Goal: Find contact information: Find contact information

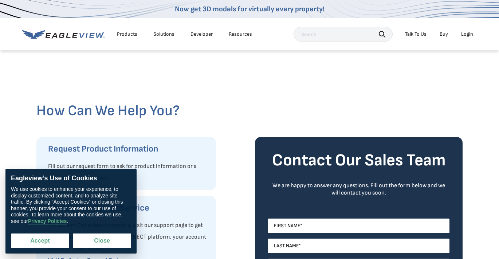
click at [52, 238] on button "Accept" at bounding box center [40, 240] width 58 height 15
checkbox input "true"
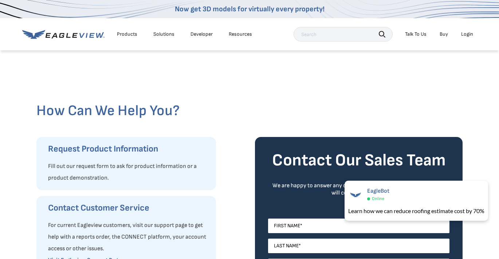
click at [415, 35] on div "Talk To Us" at bounding box center [415, 34] width 21 height 7
click at [411, 73] on span "Call Customer Service" at bounding box center [405, 72] width 48 height 7
click at [294, 87] on div at bounding box center [249, 75] width 426 height 52
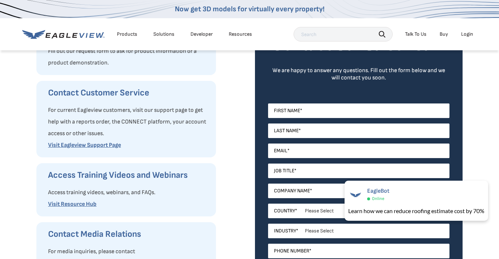
scroll to position [73, 0]
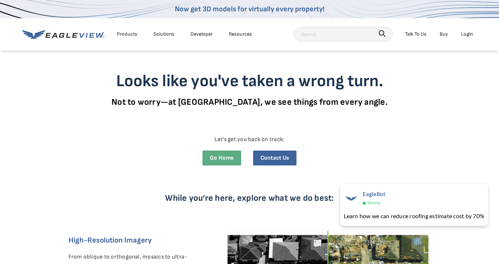
click at [66, 80] on h3 "Looks like you've taken a wrong turn." at bounding box center [249, 81] width 389 height 20
click at [269, 159] on link "Contact Us" at bounding box center [274, 158] width 43 height 15
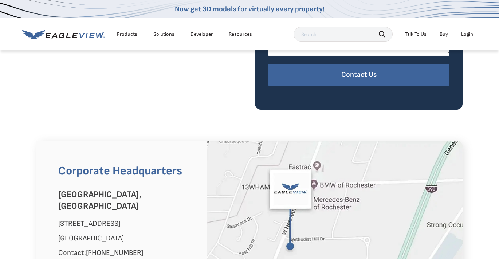
scroll to position [364, 0]
